Goal: Information Seeking & Learning: Understand process/instructions

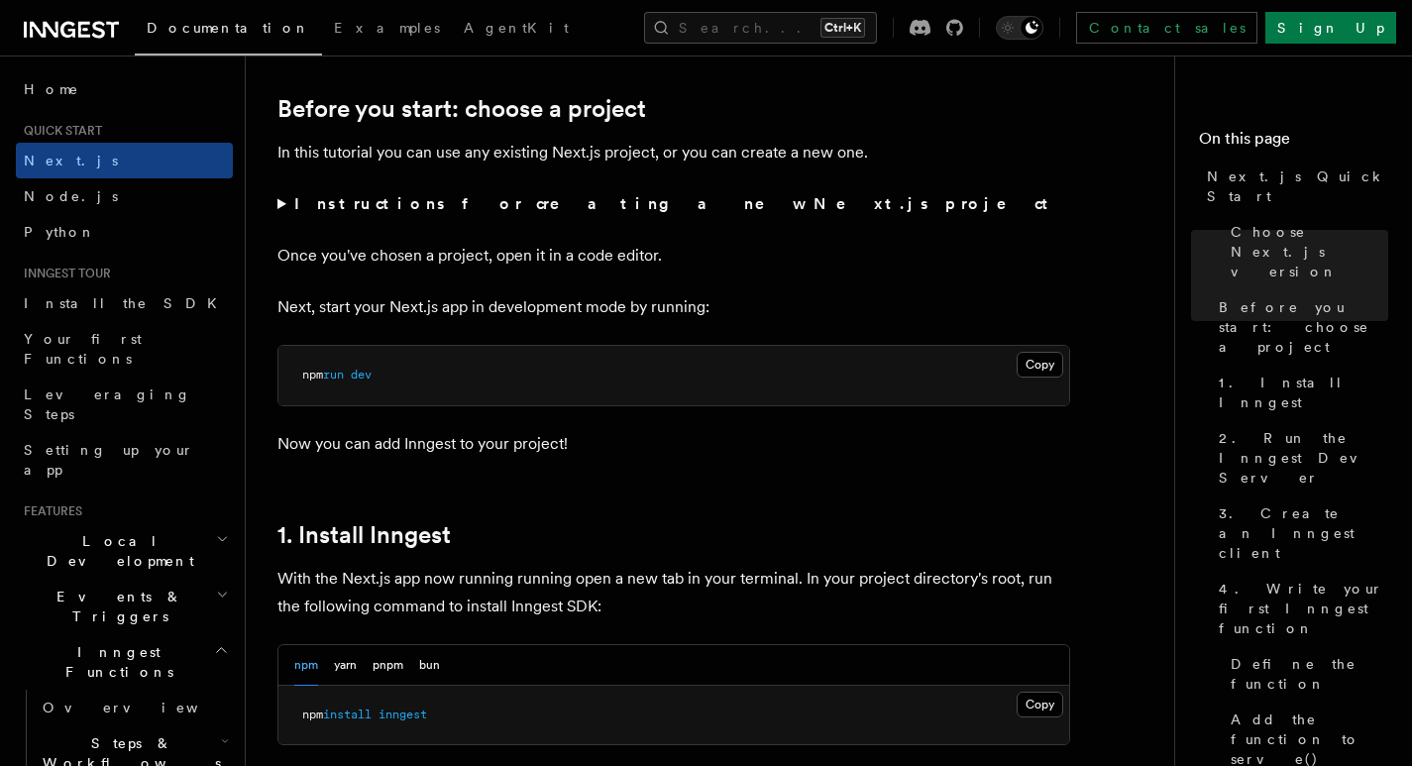
click at [320, 96] on link "Before you start: choose a project" at bounding box center [462, 109] width 369 height 28
click at [451, 106] on link "Before you start: choose a project" at bounding box center [462, 109] width 369 height 28
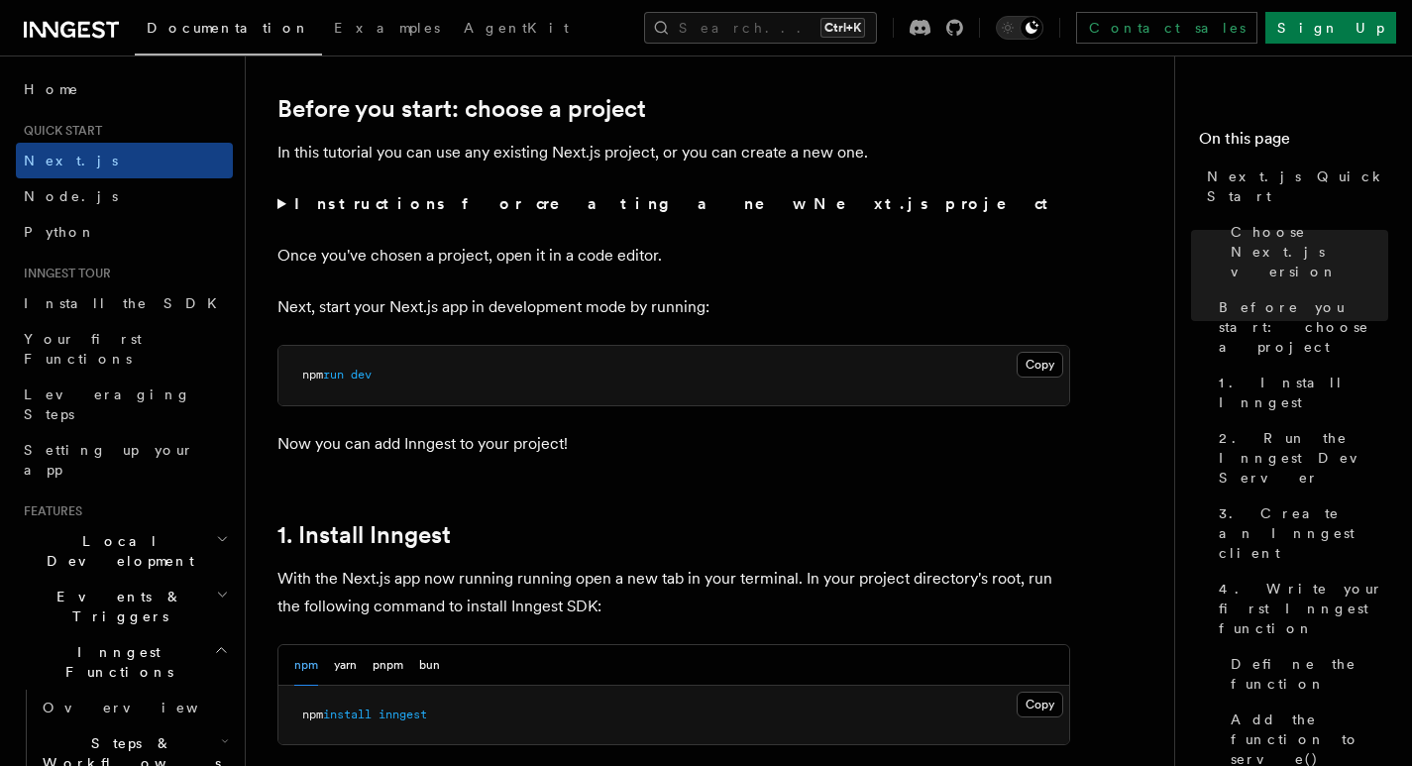
click at [487, 146] on p "In this tutorial you can use any existing Next.js project, or you can create a …" at bounding box center [674, 153] width 793 height 28
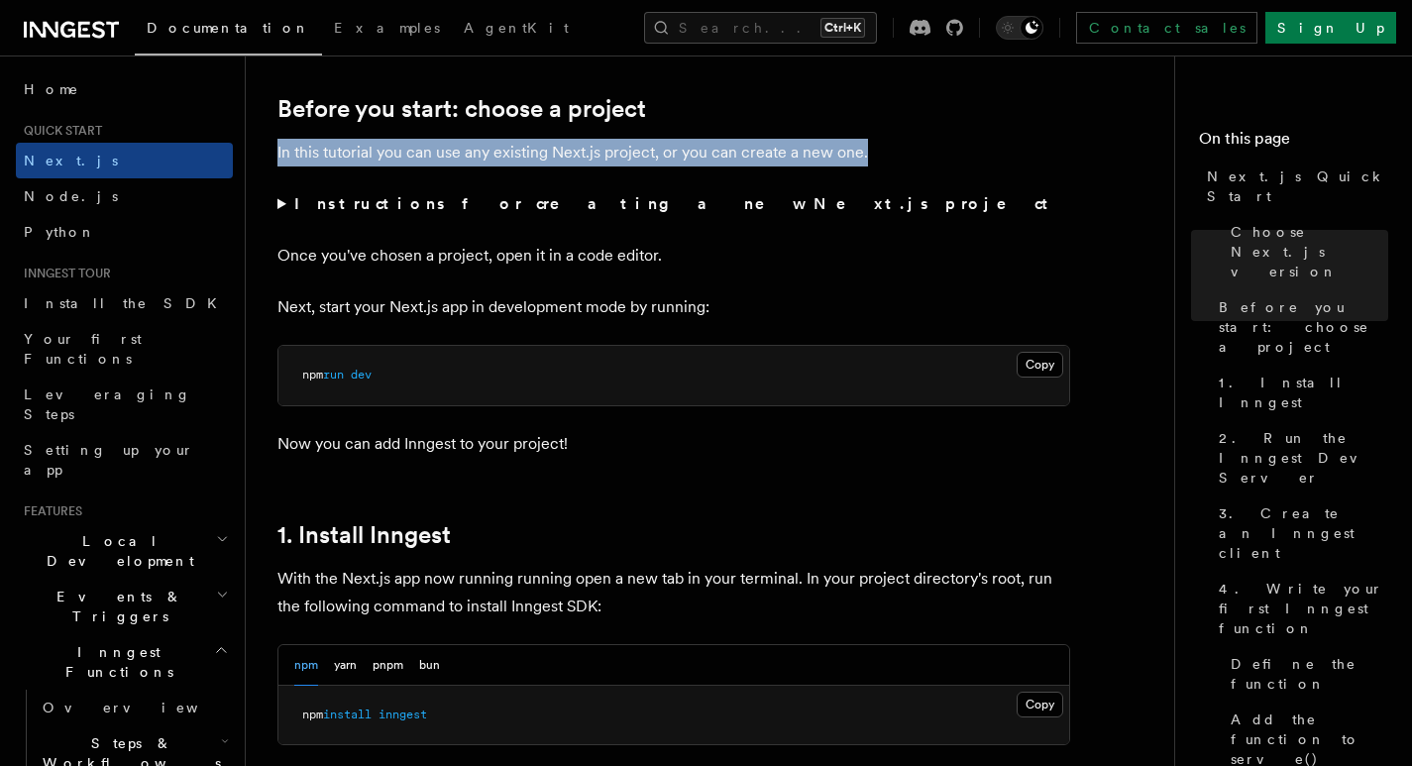
click at [487, 146] on p "In this tutorial you can use any existing Next.js project, or you can create a …" at bounding box center [674, 153] width 793 height 28
click at [490, 106] on link "Before you start: choose a project" at bounding box center [462, 109] width 369 height 28
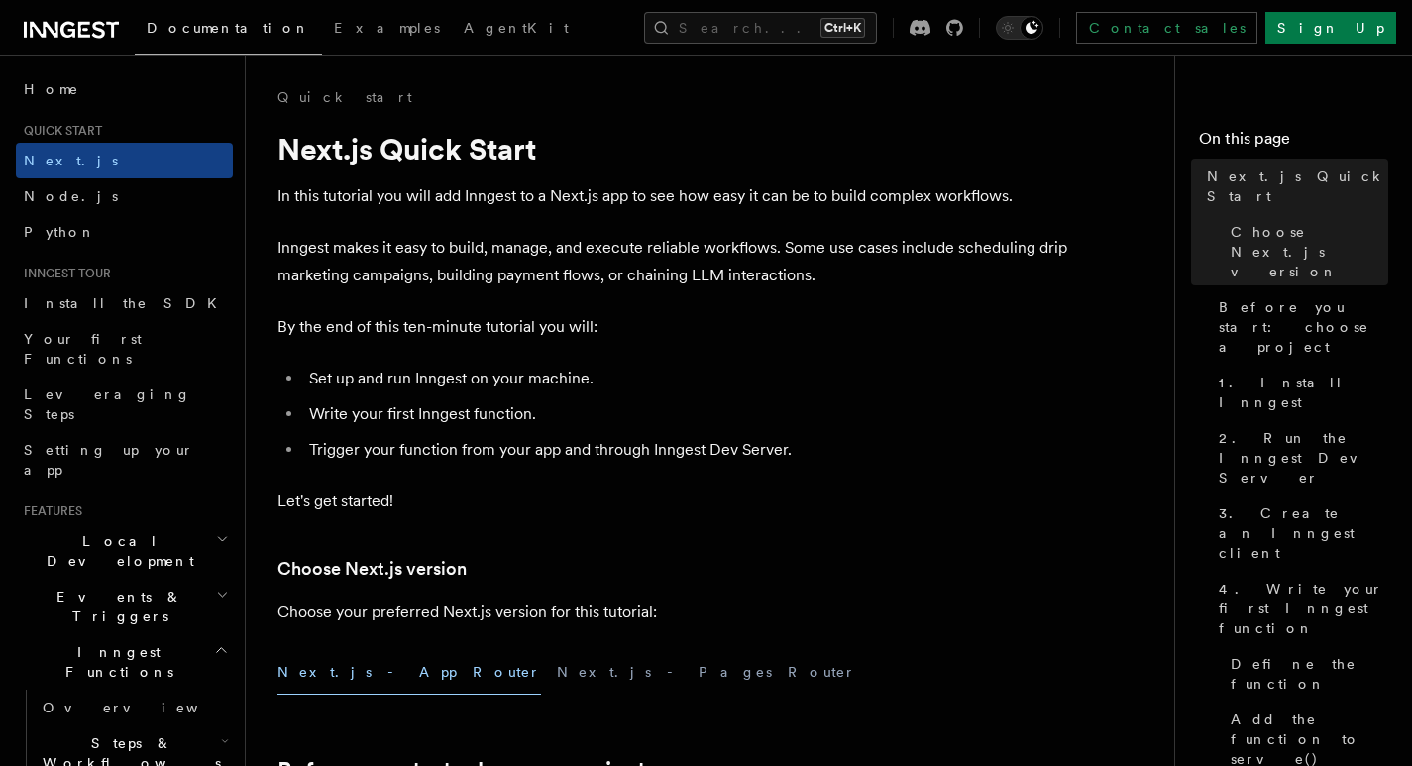
click at [501, 199] on p "In this tutorial you will add Inngest to a Next.js app to see how easy it can b…" at bounding box center [674, 196] width 793 height 28
click at [467, 145] on h1 "Next.js Quick Start" at bounding box center [674, 149] width 793 height 36
click at [452, 148] on h1 "Next.js Quick Start" at bounding box center [674, 149] width 793 height 36
click at [451, 148] on h1 "Next.js Quick Start" at bounding box center [674, 149] width 793 height 36
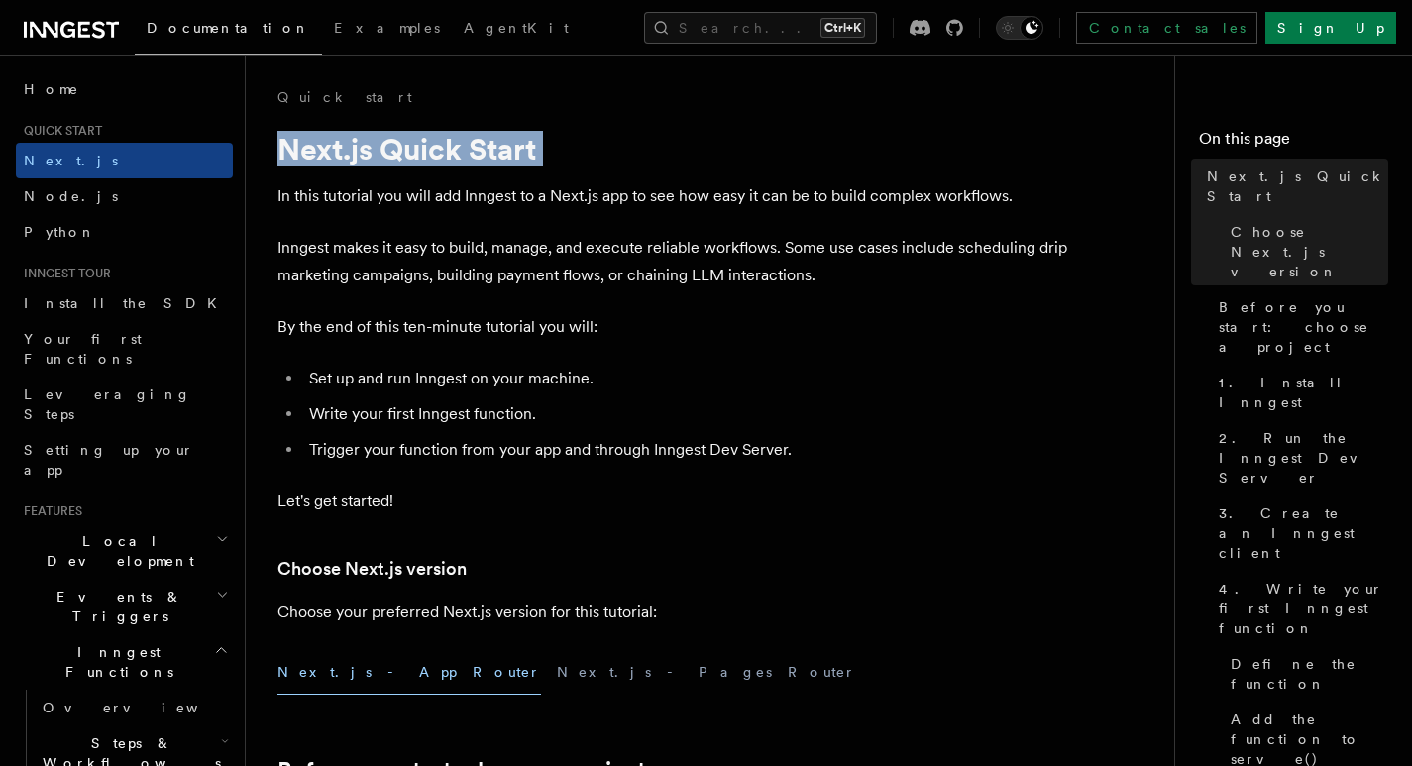
click at [451, 148] on h1 "Next.js Quick Start" at bounding box center [674, 149] width 793 height 36
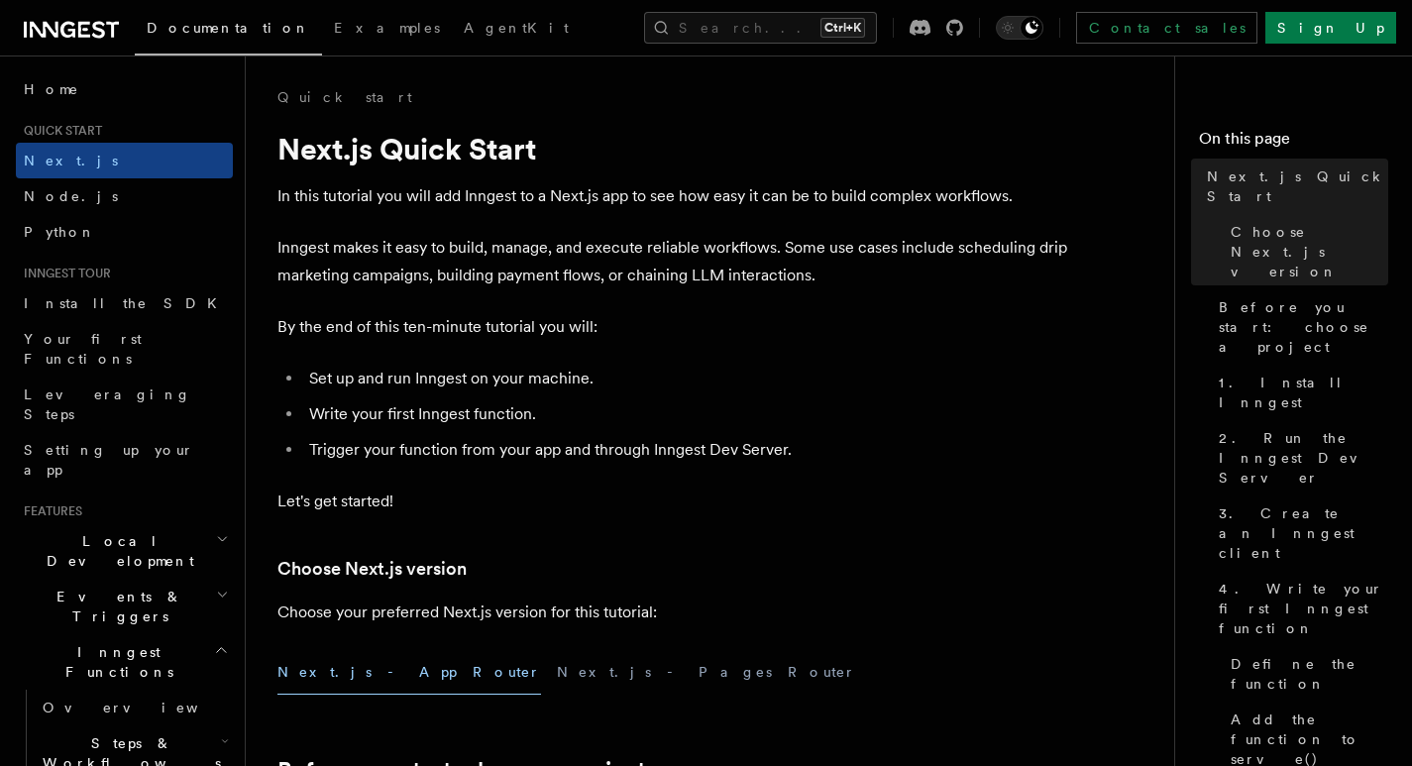
click at [435, 135] on h1 "Next.js Quick Start" at bounding box center [674, 149] width 793 height 36
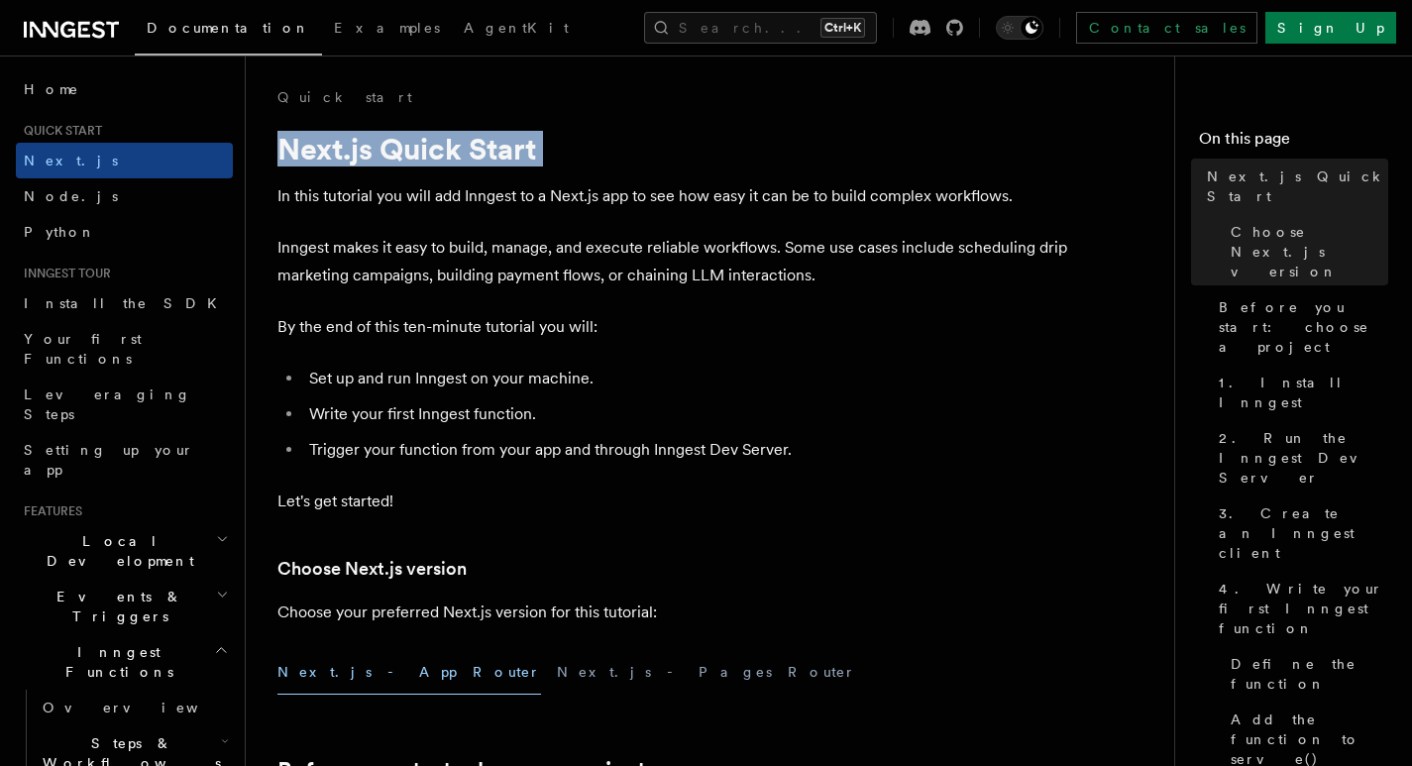
click at [435, 135] on h1 "Next.js Quick Start" at bounding box center [674, 149] width 793 height 36
click at [333, 146] on h1 "Next.js Quick Start" at bounding box center [674, 149] width 793 height 36
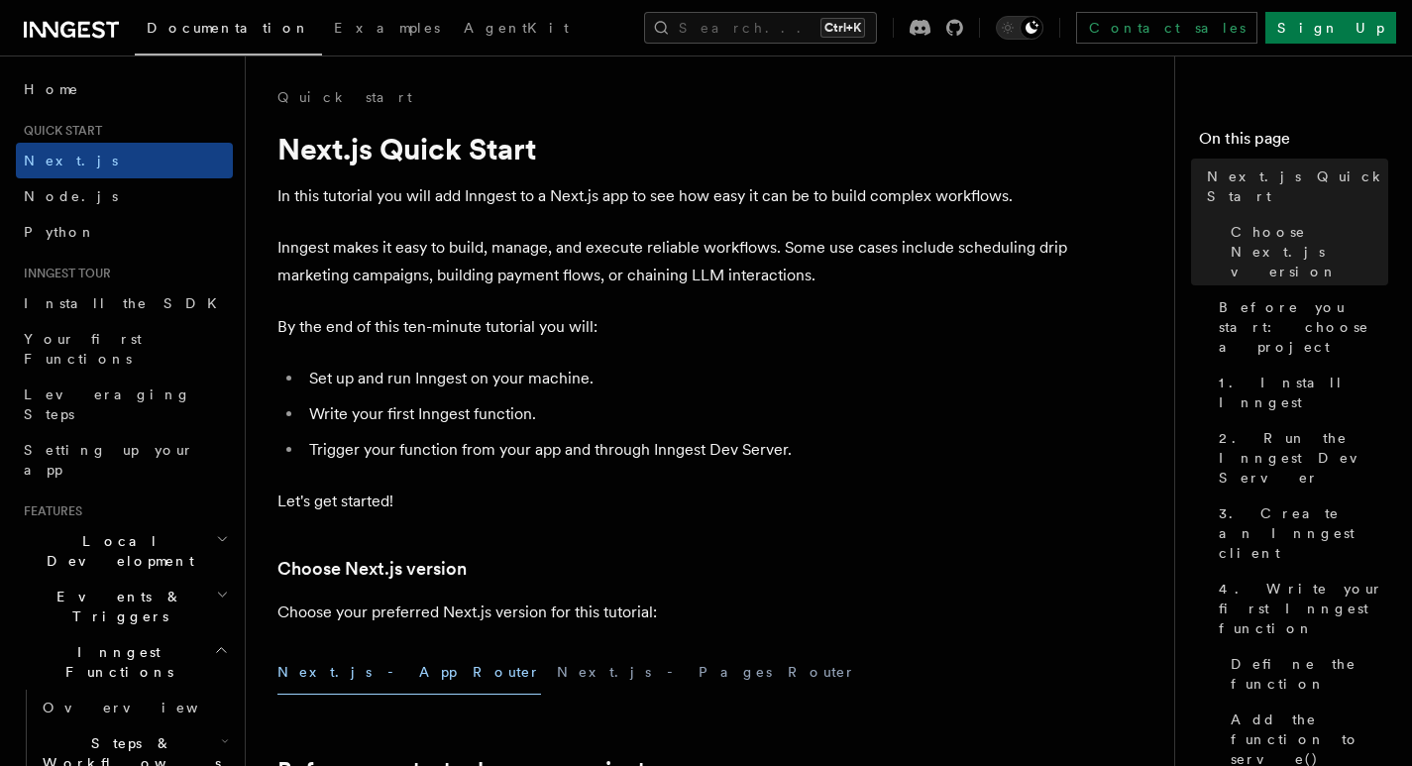
click at [402, 158] on h1 "Next.js Quick Start" at bounding box center [674, 149] width 793 height 36
click at [414, 191] on p "In this tutorial you will add Inngest to a Next.js app to see how easy it can b…" at bounding box center [674, 196] width 793 height 28
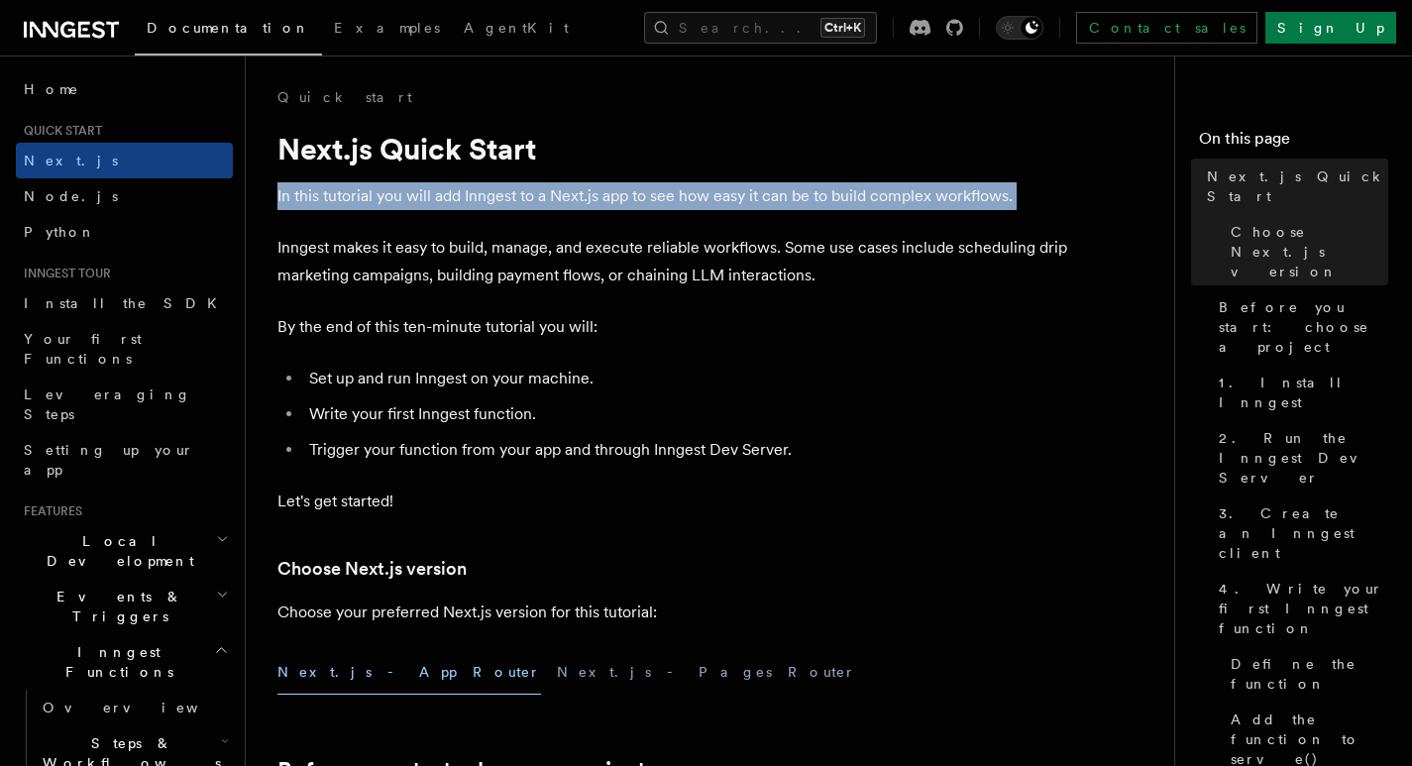
click at [414, 191] on p "In this tutorial you will add Inngest to a Next.js app to see how easy it can b…" at bounding box center [674, 196] width 793 height 28
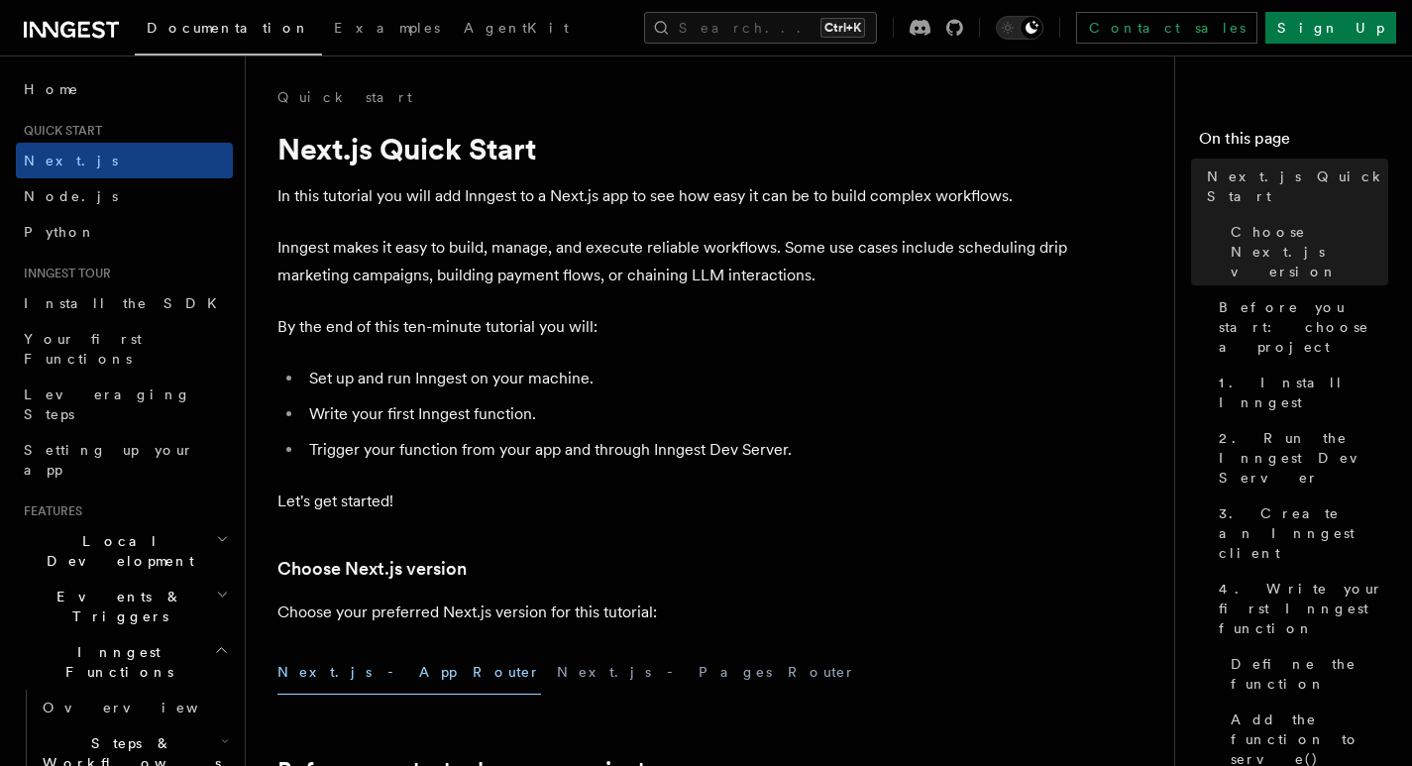
click at [726, 193] on p "In this tutorial you will add Inngest to a Next.js app to see how easy it can b…" at bounding box center [674, 196] width 793 height 28
